Goal: Task Accomplishment & Management: Complete application form

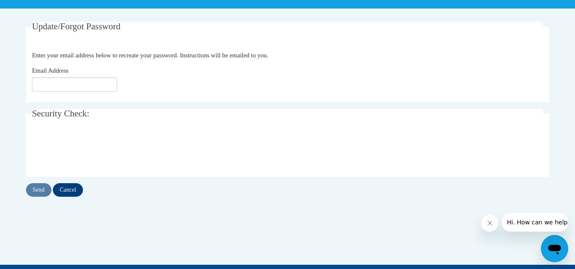
scroll to position [150, 0]
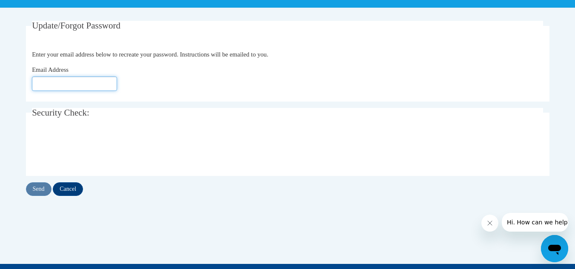
click at [73, 82] on input "Email Address" at bounding box center [74, 84] width 85 height 14
type input "[EMAIL_ADDRESS][DOMAIN_NAME]"
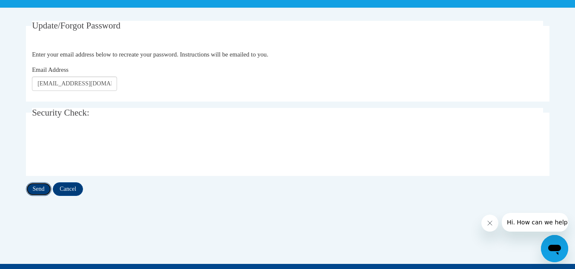
click at [33, 185] on input "Send" at bounding box center [39, 189] width 26 height 14
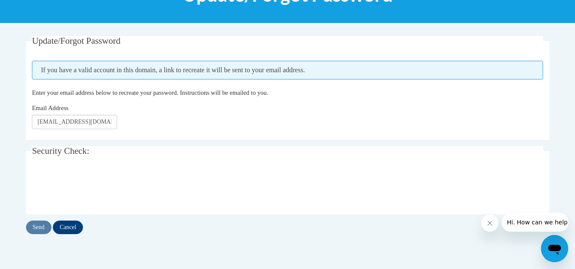
scroll to position [146, 0]
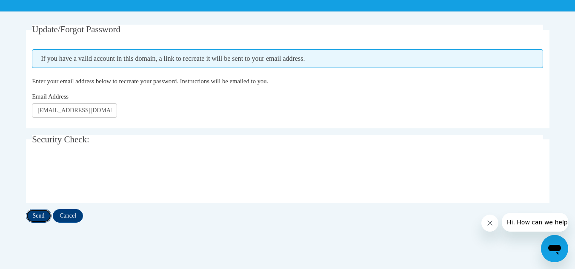
click at [39, 214] on input "Send" at bounding box center [39, 216] width 26 height 14
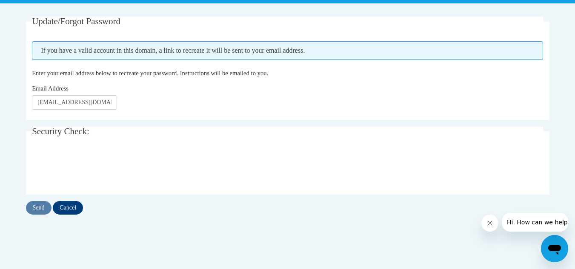
scroll to position [157, 0]
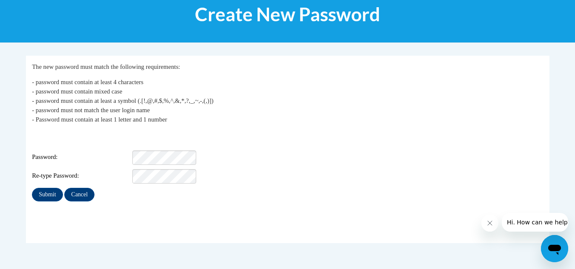
scroll to position [123, 0]
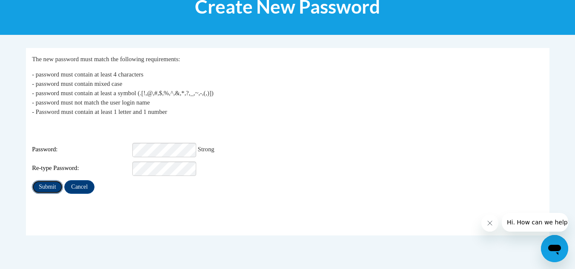
click at [51, 181] on input "Submit" at bounding box center [47, 187] width 31 height 14
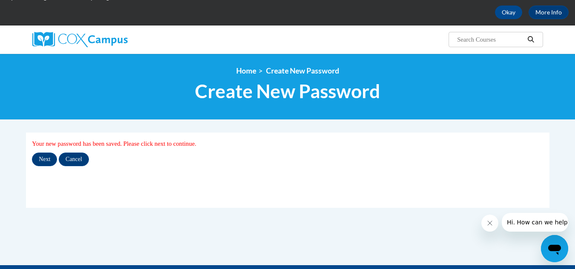
scroll to position [39, 0]
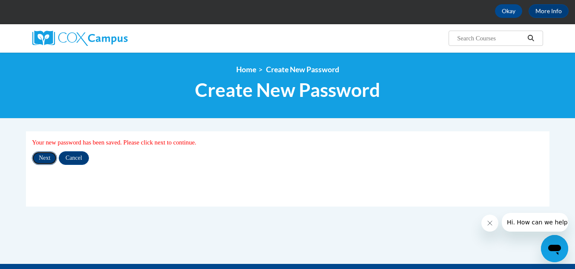
click at [41, 159] on input "Next" at bounding box center [44, 158] width 25 height 14
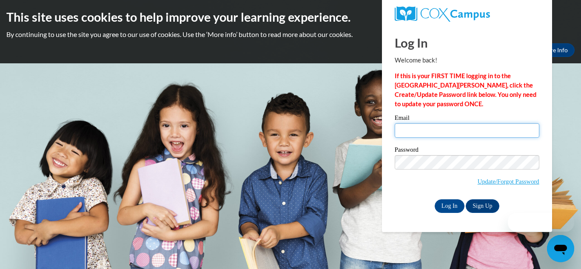
click at [431, 129] on input "Email" at bounding box center [467, 130] width 145 height 14
type input "dkey3531@stu.southernregional.edu"
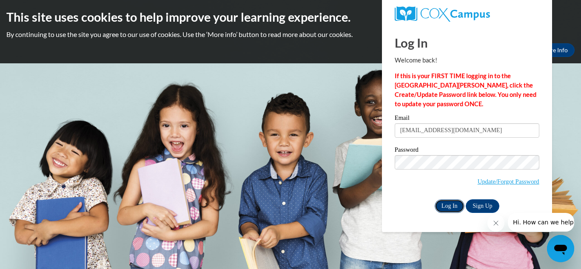
click at [456, 206] on input "Log In" at bounding box center [450, 207] width 30 height 14
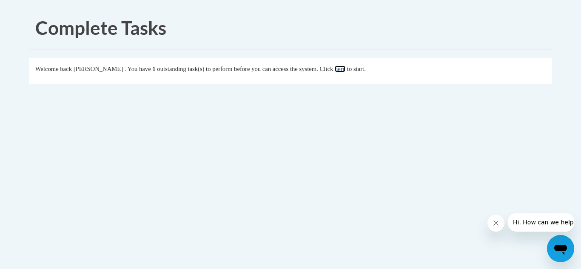
click at [345, 72] on link "here" at bounding box center [340, 69] width 11 height 7
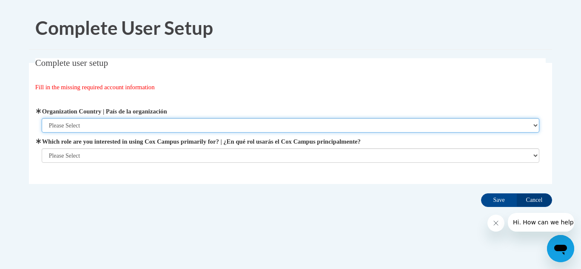
click at [530, 120] on select "Please Select [GEOGRAPHIC_DATA] | [GEOGRAPHIC_DATA] Outside of [GEOGRAPHIC_DATA…" at bounding box center [291, 125] width 498 height 14
select select "ad49bcad-a171-4b2e-b99c-48b446064914"
click at [42, 118] on select "Please Select United States | Estados Unidos Outside of the United States | Fue…" at bounding box center [291, 125] width 498 height 14
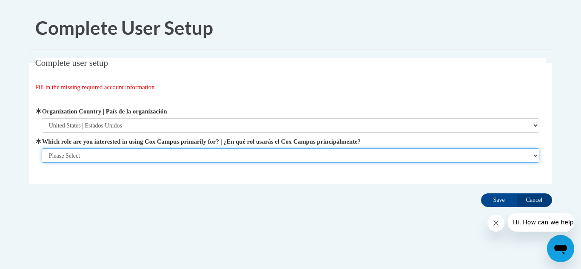
click at [206, 158] on select "Please Select College/University | Colegio/Universidad Community/Nonprofit Part…" at bounding box center [291, 155] width 498 height 14
select select "5a18ea06-2b54-4451-96f2-d152daf9eac5"
click at [42, 163] on select "Please Select College/University | Colegio/Universidad Community/Nonprofit Part…" at bounding box center [291, 155] width 498 height 14
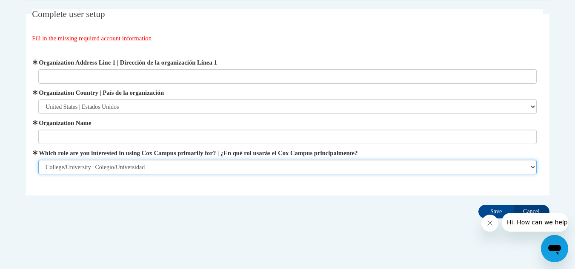
scroll to position [59, 0]
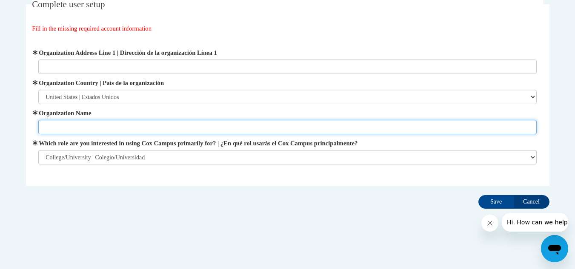
click at [151, 122] on input "Organization Name" at bounding box center [287, 127] width 498 height 14
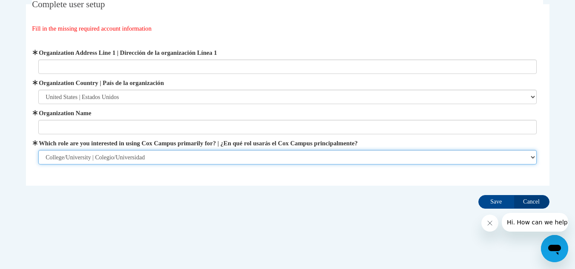
click at [167, 155] on select "Please Select College/University | Colegio/Universidad Community/Nonprofit Part…" at bounding box center [287, 157] width 498 height 14
click at [38, 150] on select "Please Select College/University | Colegio/Universidad Community/Nonprofit Part…" at bounding box center [287, 157] width 498 height 14
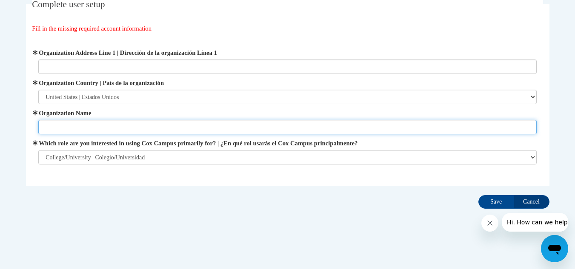
click at [99, 129] on input "Organization Name" at bounding box center [287, 127] width 498 height 14
type input "Southern Regional"
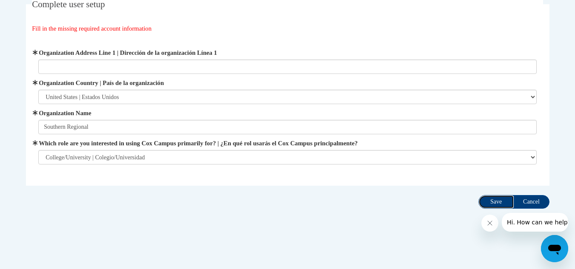
click at [498, 200] on input "Save" at bounding box center [496, 202] width 36 height 14
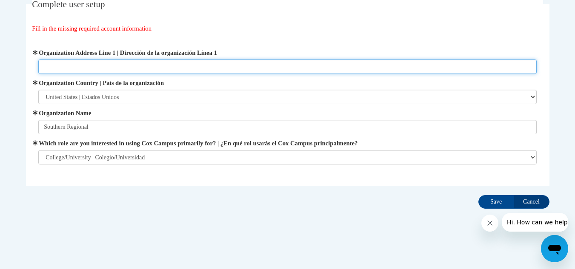
click at [97, 64] on input "Organization Address Line 1 | Dirección de la organización Línea 1" at bounding box center [287, 67] width 498 height 14
click at [75, 69] on input "Organization Address Line 1 | Dirección de la organización Línea 1" at bounding box center [287, 67] width 498 height 14
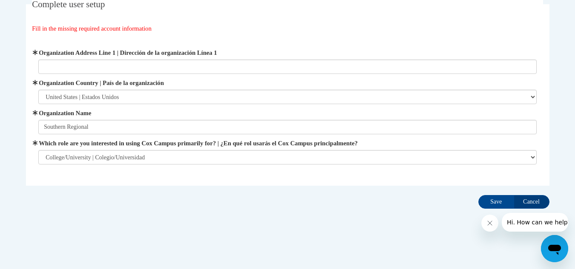
click at [156, 238] on div "Complete User Setup Complete user setup Fill in the missing required account in…" at bounding box center [288, 105] width 536 height 315
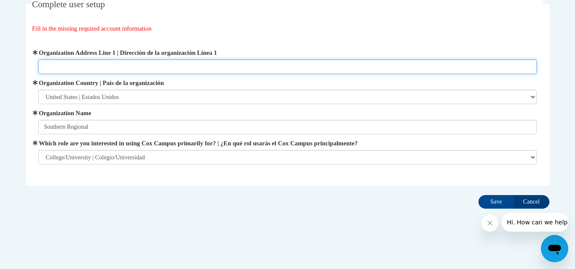
paste input "800 N Veterans Pkwy, Moultrie, GA 31788"
type input "800 N Veterans Pkwy, Moultrie, GA 31788"
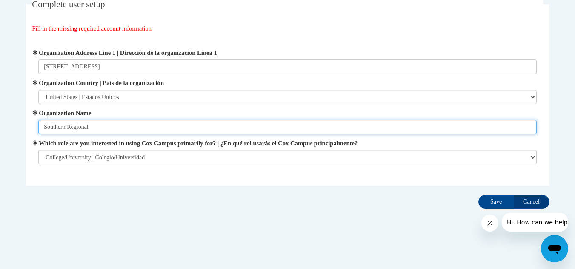
click at [137, 131] on input "Southern Regional" at bounding box center [287, 127] width 498 height 14
type input "Southern Regional Technical College"
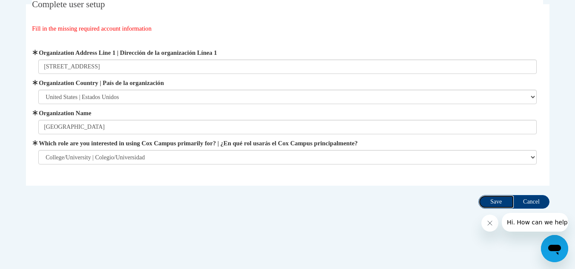
click at [499, 199] on input "Save" at bounding box center [496, 202] width 36 height 14
